Goal: Information Seeking & Learning: Learn about a topic

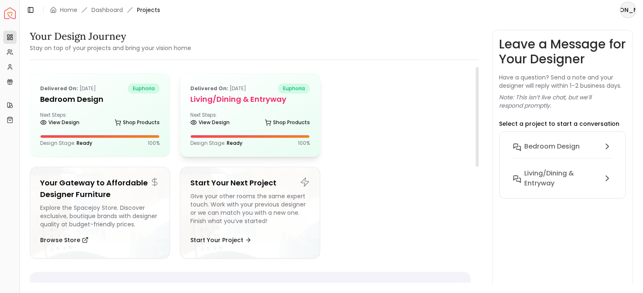
click at [237, 101] on h5 "Living/Dining & Entryway" at bounding box center [250, 100] width 120 height 12
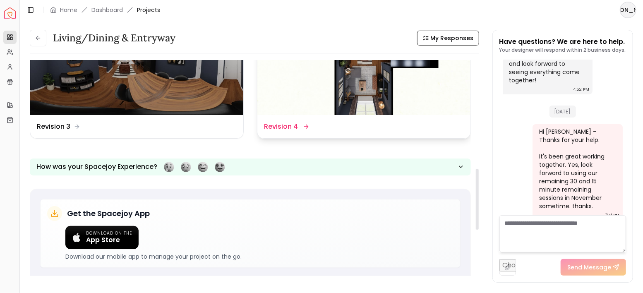
scroll to position [331, 0]
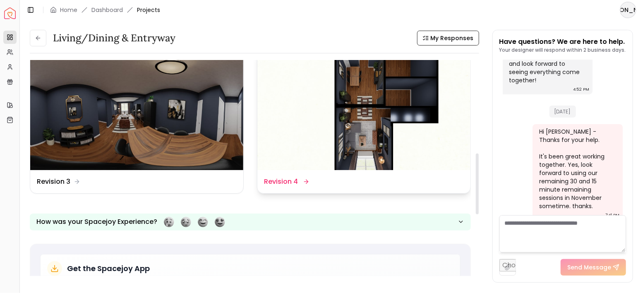
click at [350, 111] on img at bounding box center [364, 110] width 213 height 120
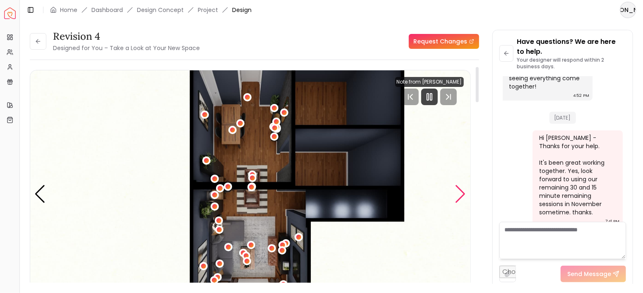
click at [462, 191] on div "Next slide" at bounding box center [460, 194] width 11 height 18
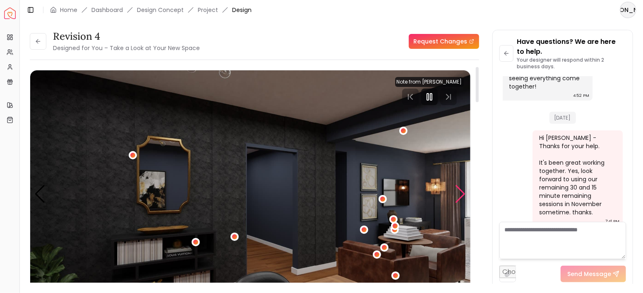
click at [462, 193] on div "Next slide" at bounding box center [460, 194] width 11 height 18
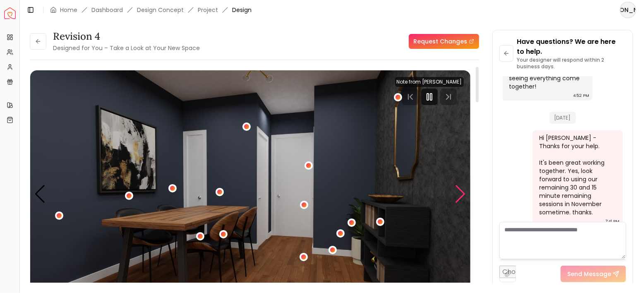
click at [462, 193] on div "Next slide" at bounding box center [460, 194] width 11 height 18
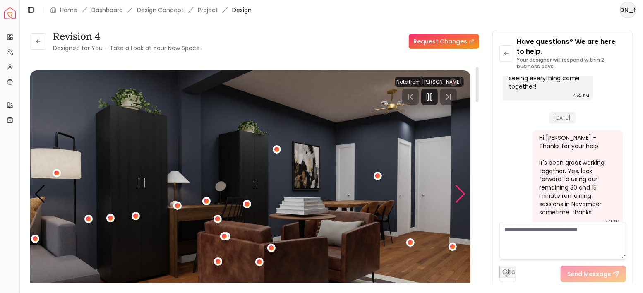
click at [462, 193] on div "Next slide" at bounding box center [460, 194] width 11 height 18
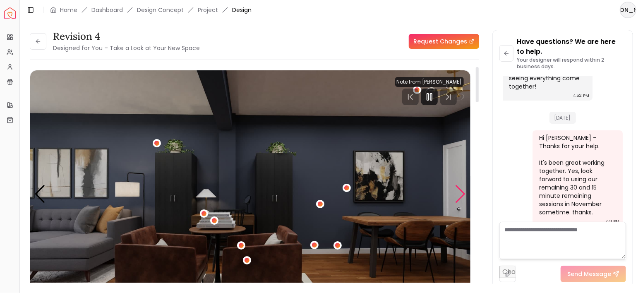
click at [462, 193] on div "Next slide" at bounding box center [460, 194] width 11 height 18
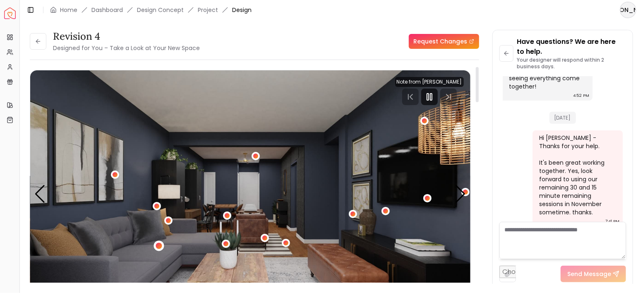
click at [157, 246] on div "6 / 9" at bounding box center [159, 246] width 6 height 6
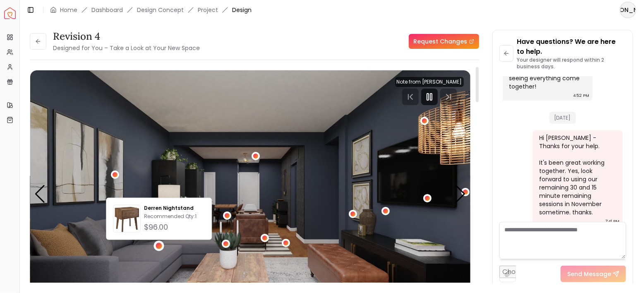
click at [202, 158] on img "6 / 9" at bounding box center [250, 194] width 440 height 248
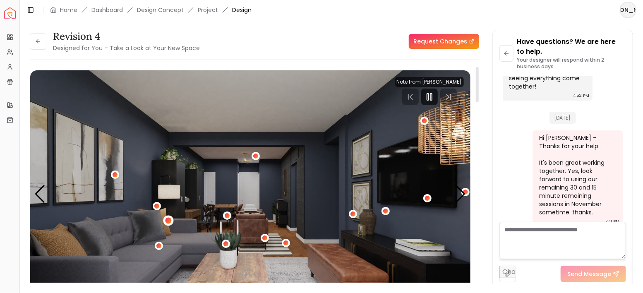
click at [166, 218] on div "6 / 9" at bounding box center [168, 221] width 6 height 6
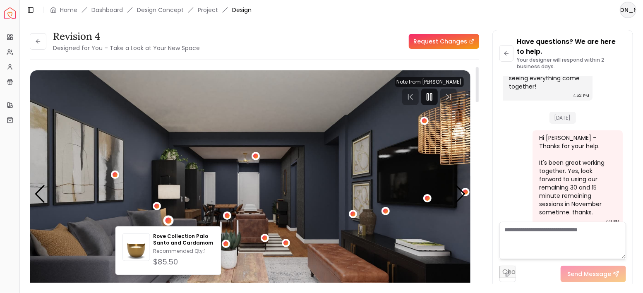
click at [204, 185] on img "6 / 9" at bounding box center [250, 194] width 440 height 248
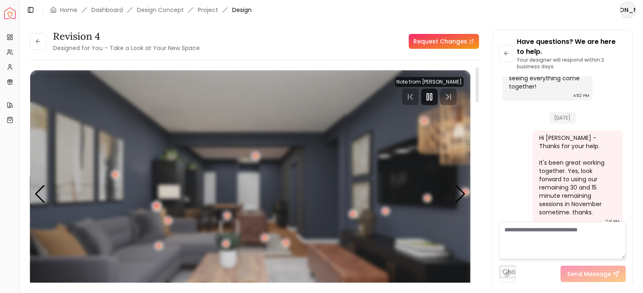
click at [156, 203] on div "6 / 9" at bounding box center [157, 206] width 6 height 6
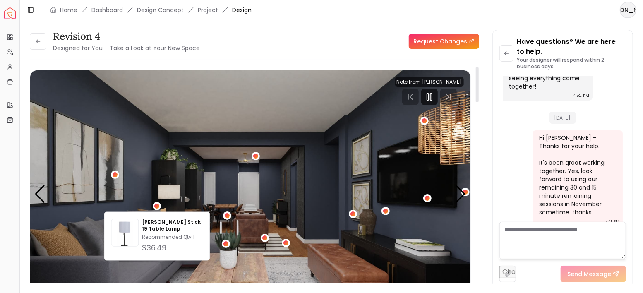
click at [170, 175] on img "6 / 9" at bounding box center [250, 194] width 440 height 248
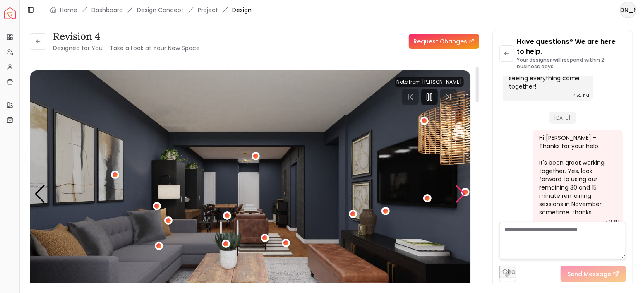
click at [463, 193] on div "Next slide" at bounding box center [460, 194] width 11 height 18
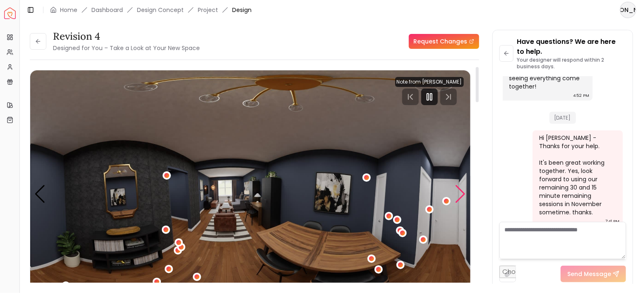
click at [463, 193] on div "Next slide" at bounding box center [460, 194] width 11 height 18
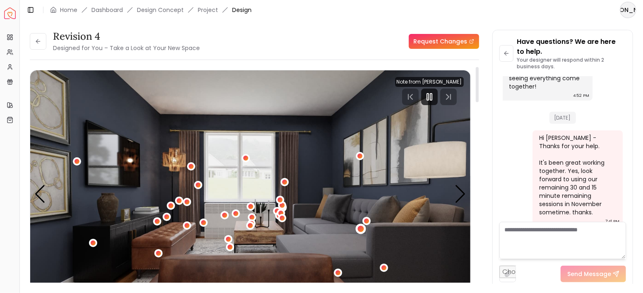
click at [360, 228] on div "8 / 9" at bounding box center [361, 229] width 6 height 6
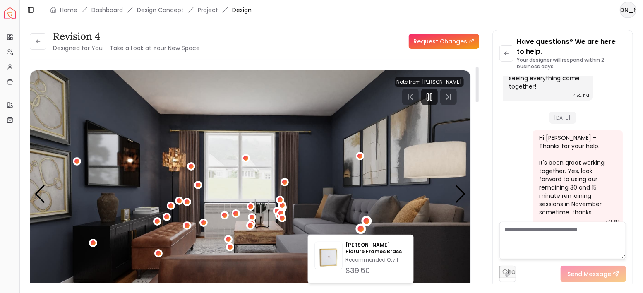
click at [363, 222] on div "8 / 9" at bounding box center [367, 221] width 10 height 10
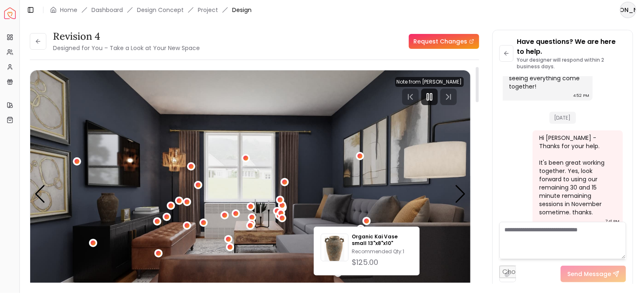
click at [353, 198] on img "8 / 9" at bounding box center [250, 194] width 440 height 248
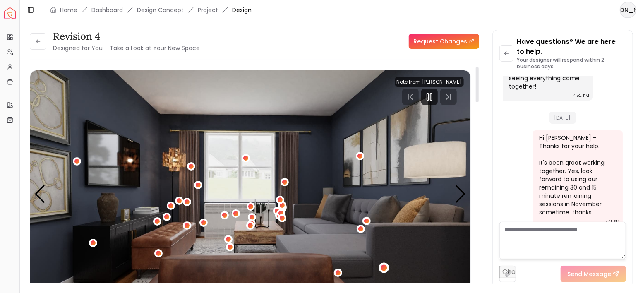
click at [386, 266] on div "8 / 9" at bounding box center [384, 268] width 10 height 10
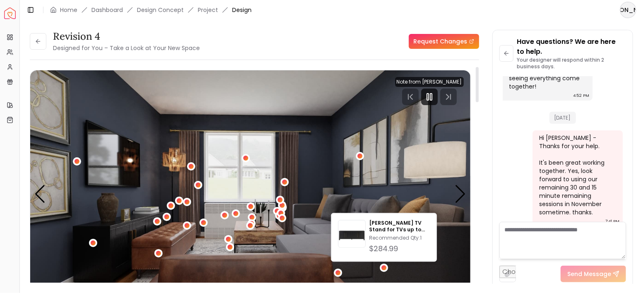
click at [416, 185] on img "8 / 9" at bounding box center [250, 194] width 440 height 248
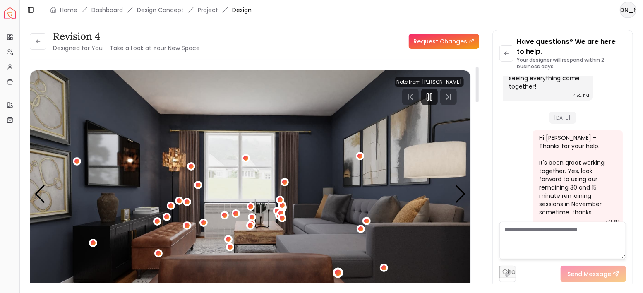
click at [342, 270] on div "8 / 9" at bounding box center [338, 273] width 10 height 10
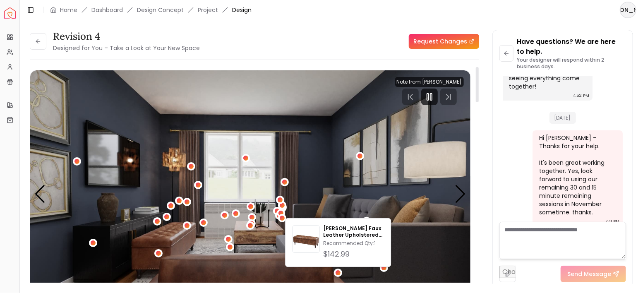
click at [330, 188] on img "8 / 9" at bounding box center [250, 194] width 440 height 248
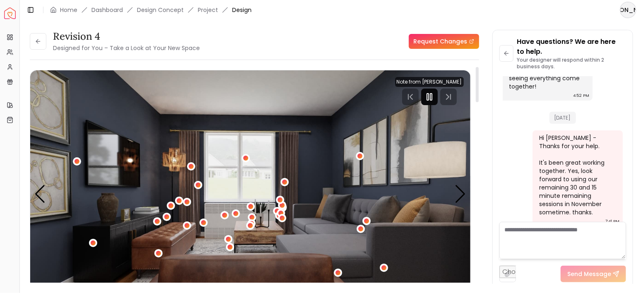
click at [430, 95] on icon "Pause" at bounding box center [430, 97] width 10 height 10
click at [32, 40] on button at bounding box center [38, 41] width 17 height 17
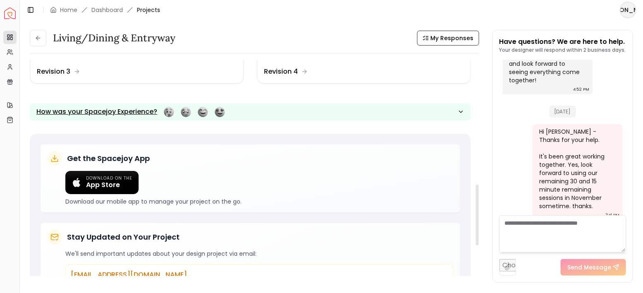
scroll to position [359, 0]
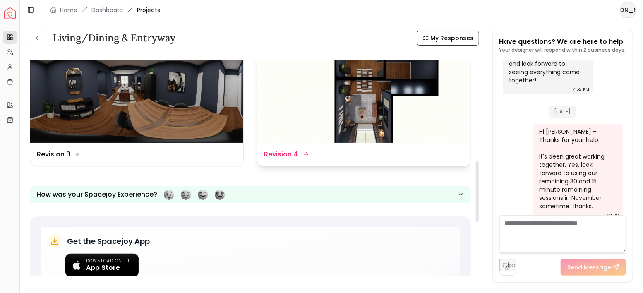
click at [345, 110] on img at bounding box center [364, 83] width 213 height 120
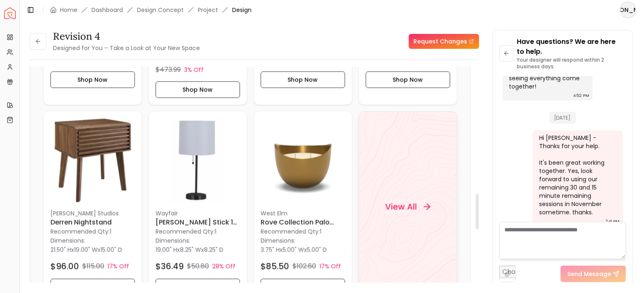
scroll to position [938, 0]
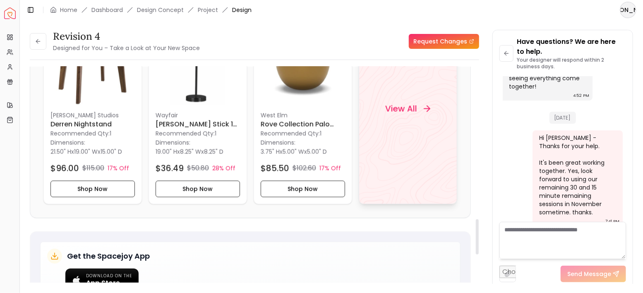
click at [402, 127] on div "View All" at bounding box center [408, 108] width 99 height 191
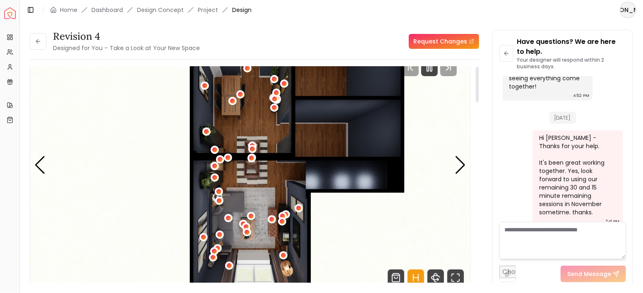
scroll to position [0, 0]
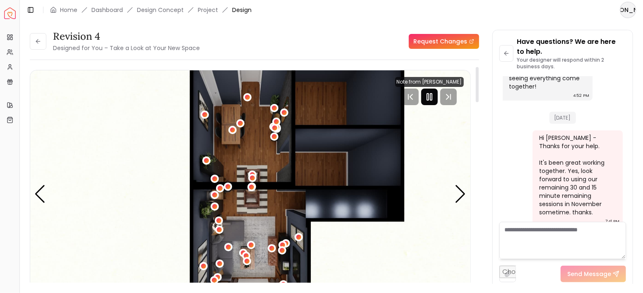
click at [428, 94] on rect "Pause" at bounding box center [428, 97] width 2 height 7
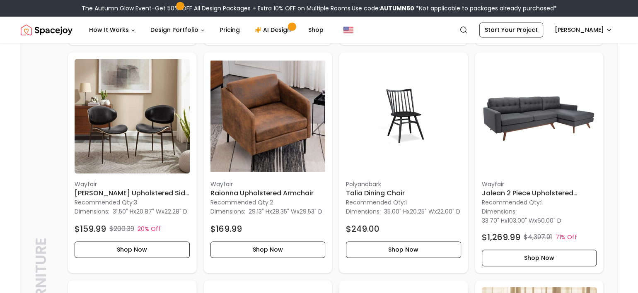
scroll to position [1309, 0]
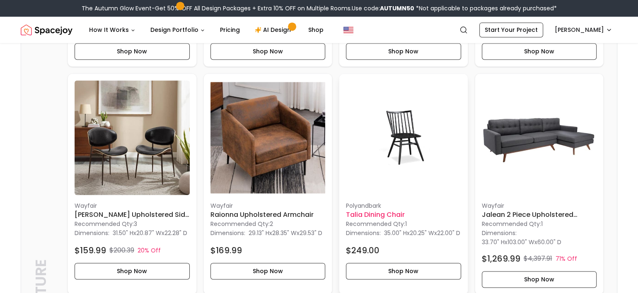
drag, startPoint x: 569, startPoint y: 221, endPoint x: 467, endPoint y: 237, distance: 103.6
click at [467, 237] on div "Polyandbark Talia Dining Chair Recommended Qty: 1 Dimensions: 35.00" H x 20.25"…" at bounding box center [403, 180] width 128 height 213
click at [548, 220] on h6 "Jalean 2 Piece Upholstered Sectional" at bounding box center [538, 215] width 115 height 10
